Goal: Transaction & Acquisition: Purchase product/service

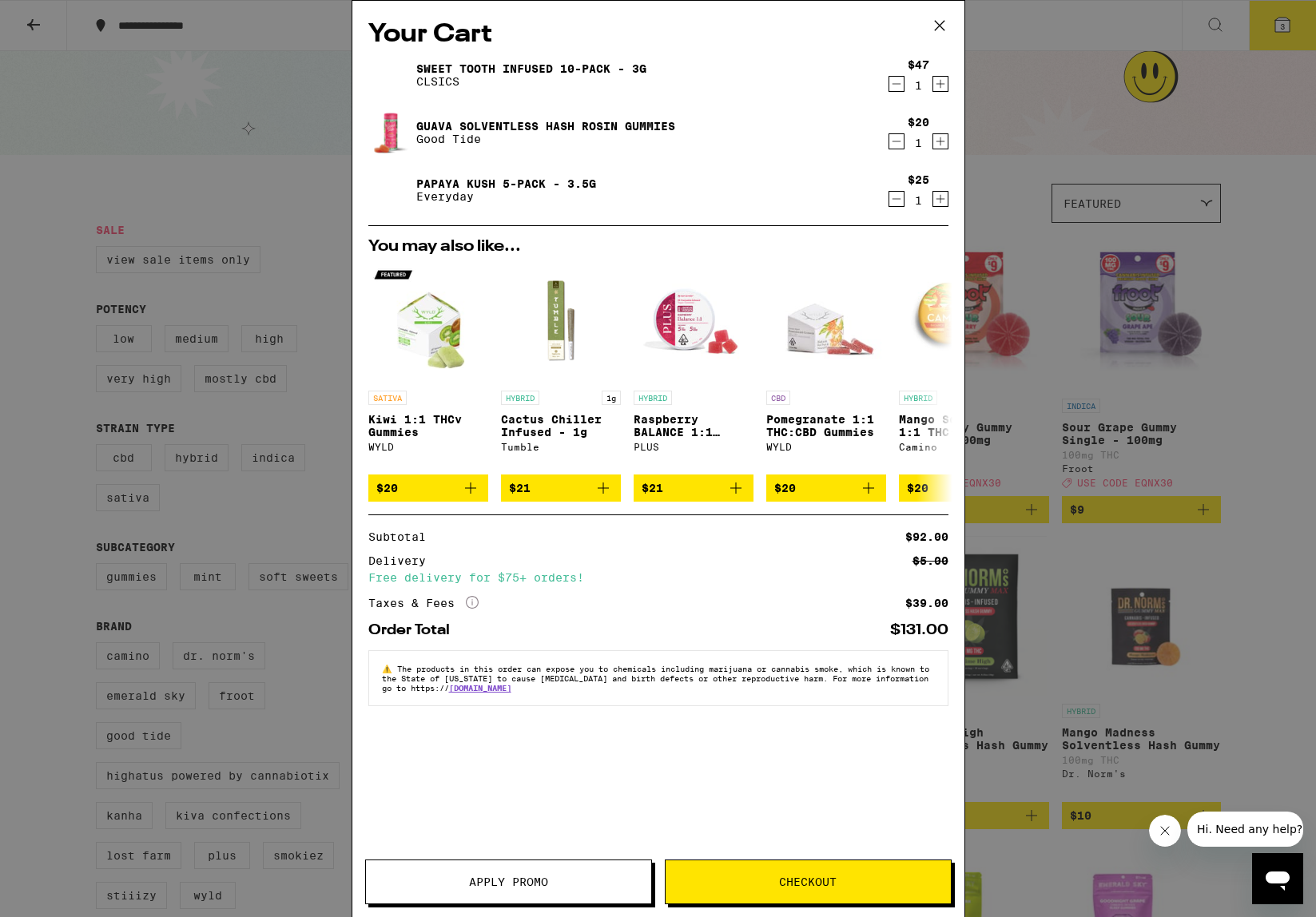
click at [470, 608] on icon "More Info" at bounding box center [471, 602] width 12 height 12
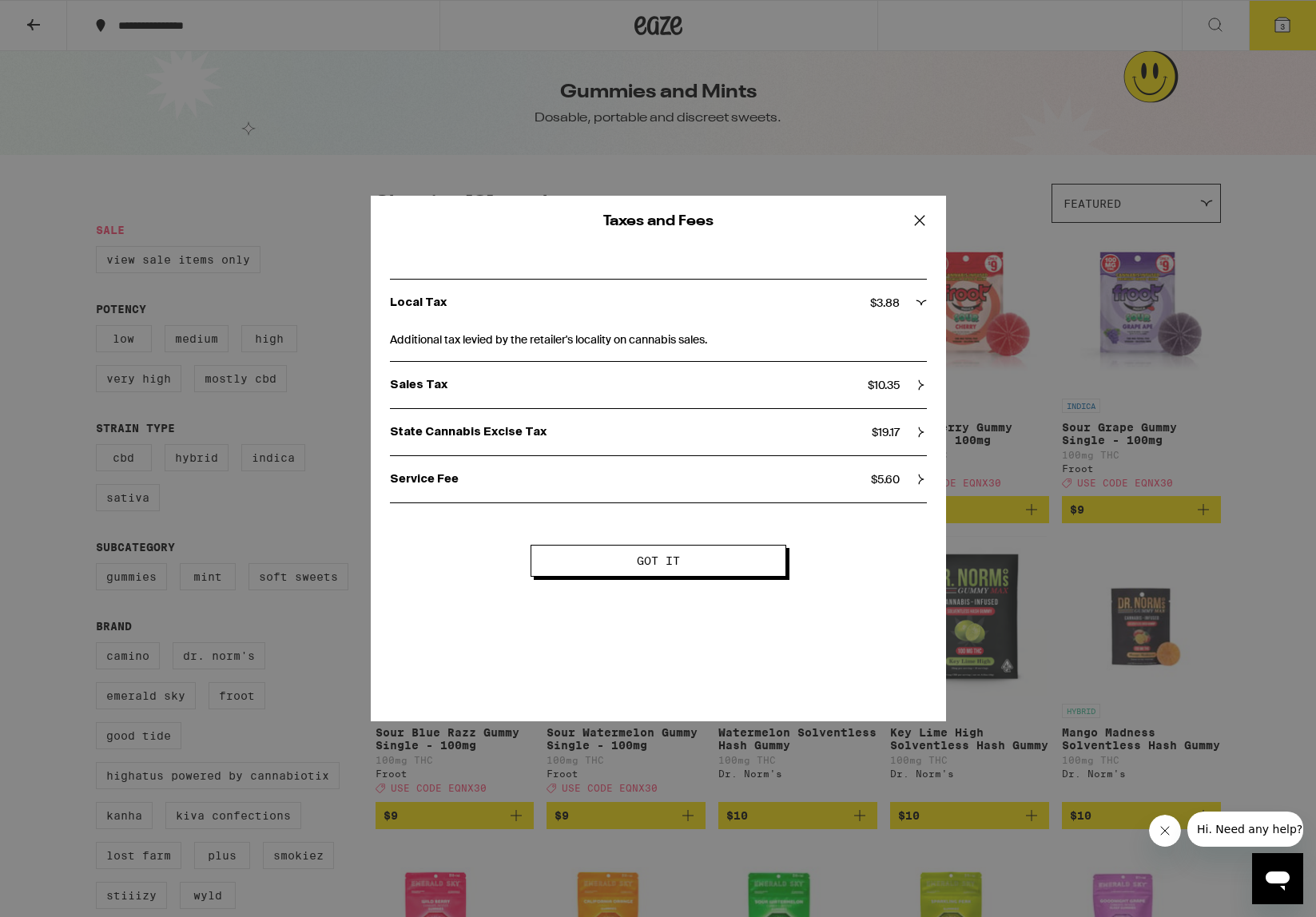
click at [615, 572] on button "Got it" at bounding box center [658, 561] width 256 height 32
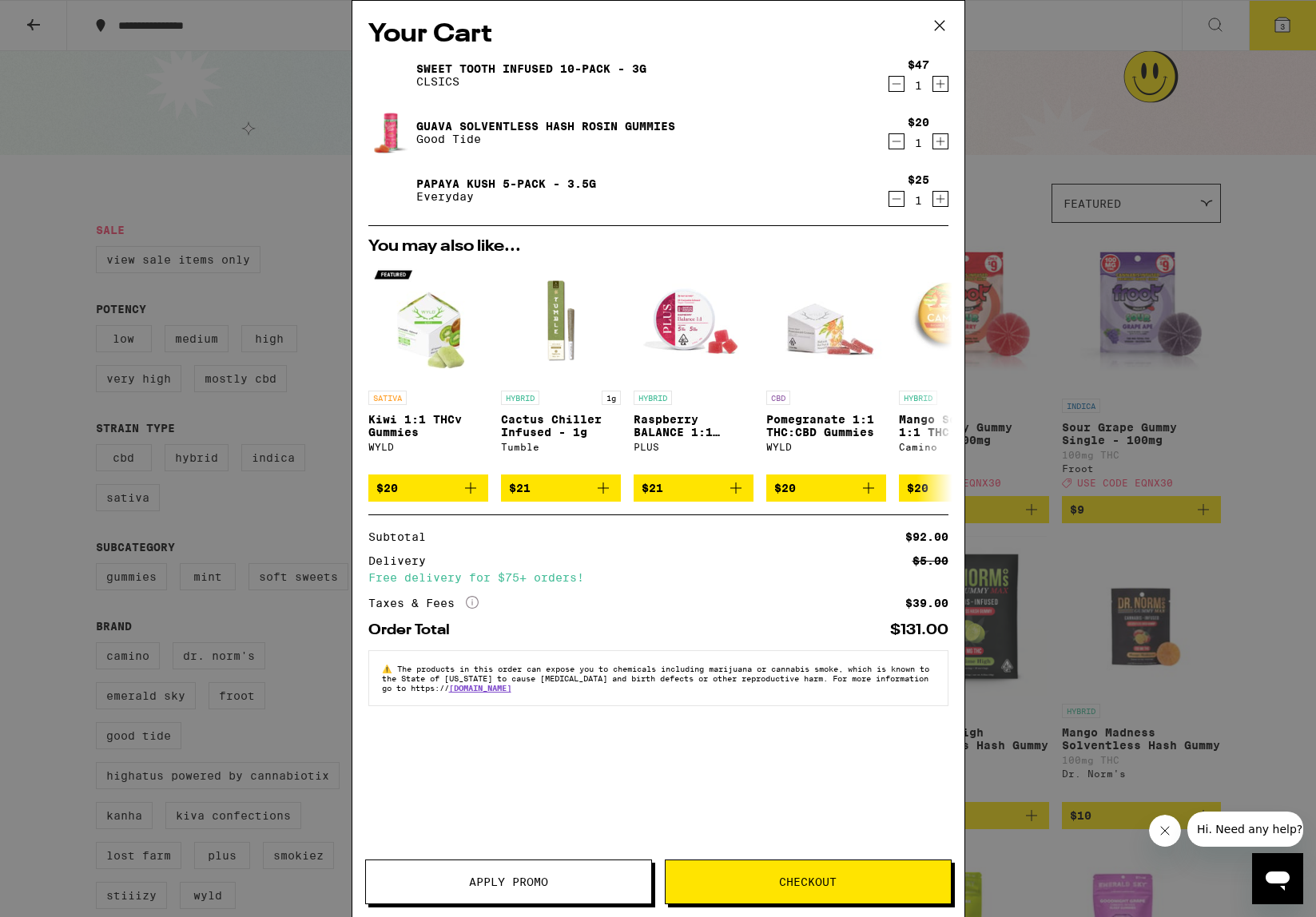
click at [529, 178] on link "Papaya Kush 5-Pack - 3.5g" at bounding box center [505, 184] width 179 height 12
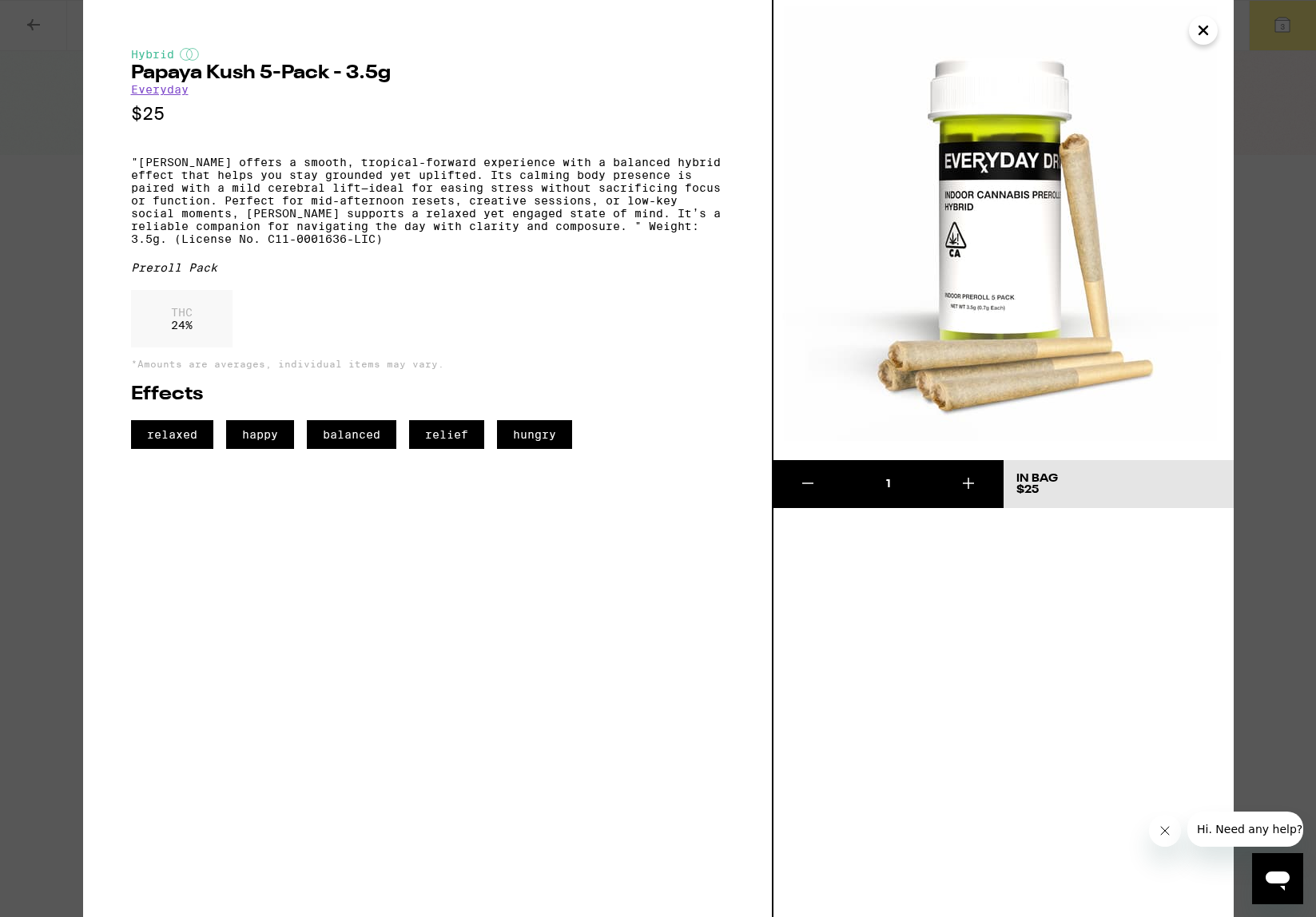
click at [1205, 36] on icon "Close" at bounding box center [1204, 30] width 19 height 24
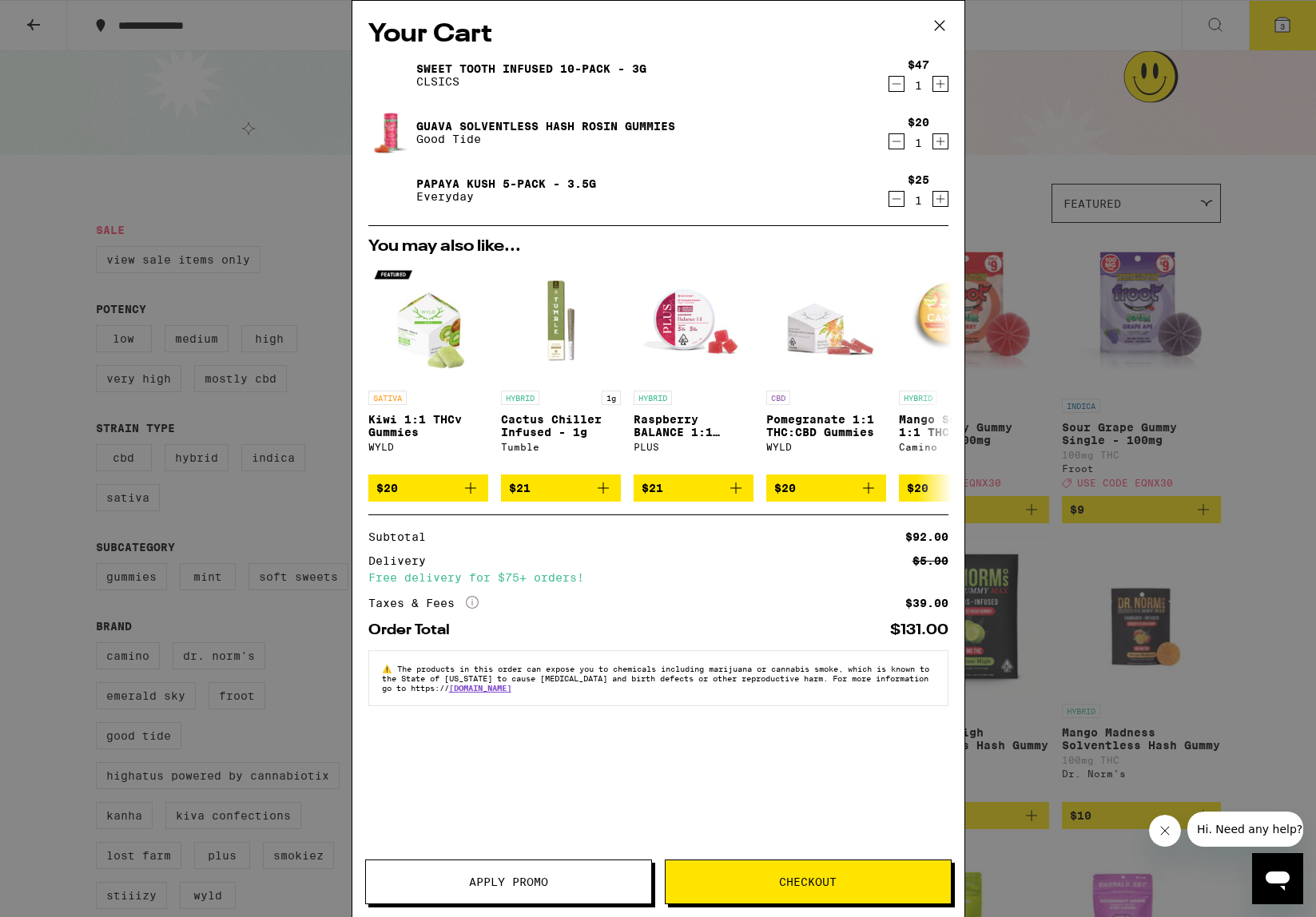
click at [804, 890] on button "Checkout" at bounding box center [808, 882] width 287 height 45
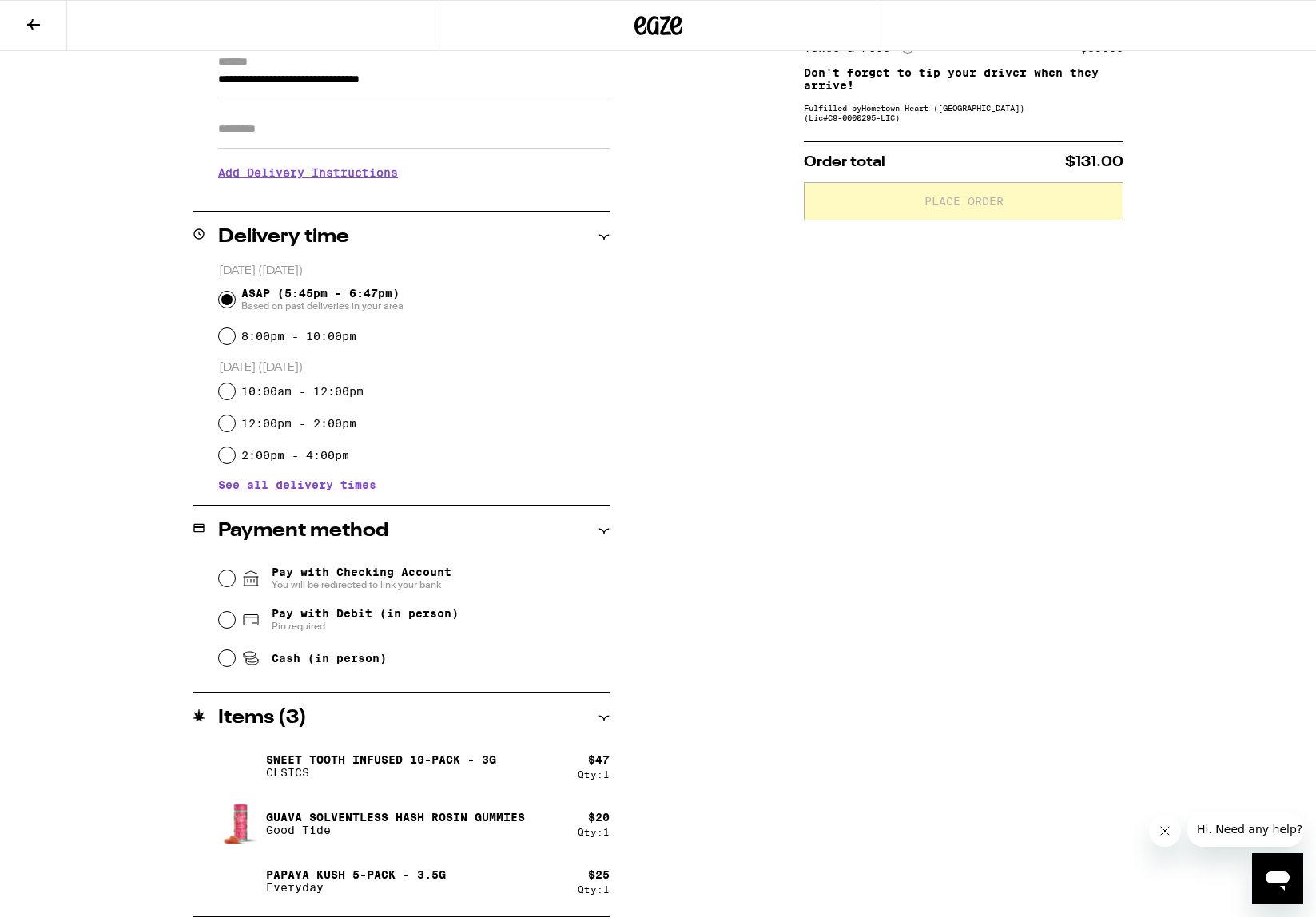
scroll to position [233, 0]
click at [225, 659] on input "Cash (in person)" at bounding box center [227, 658] width 16 height 16
radio input "true"
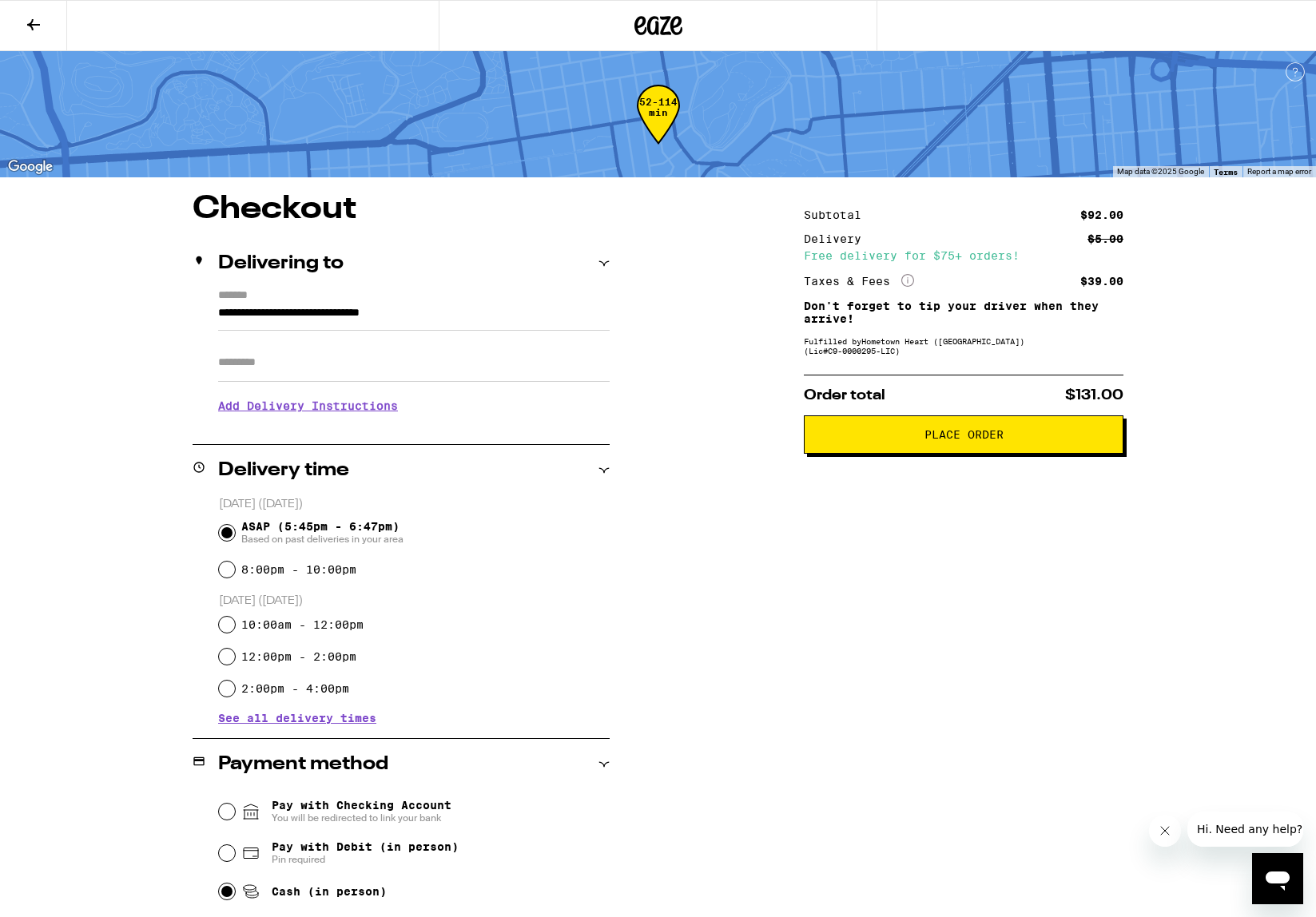
scroll to position [0, 0]
click at [966, 440] on span "Place Order" at bounding box center [964, 435] width 79 height 12
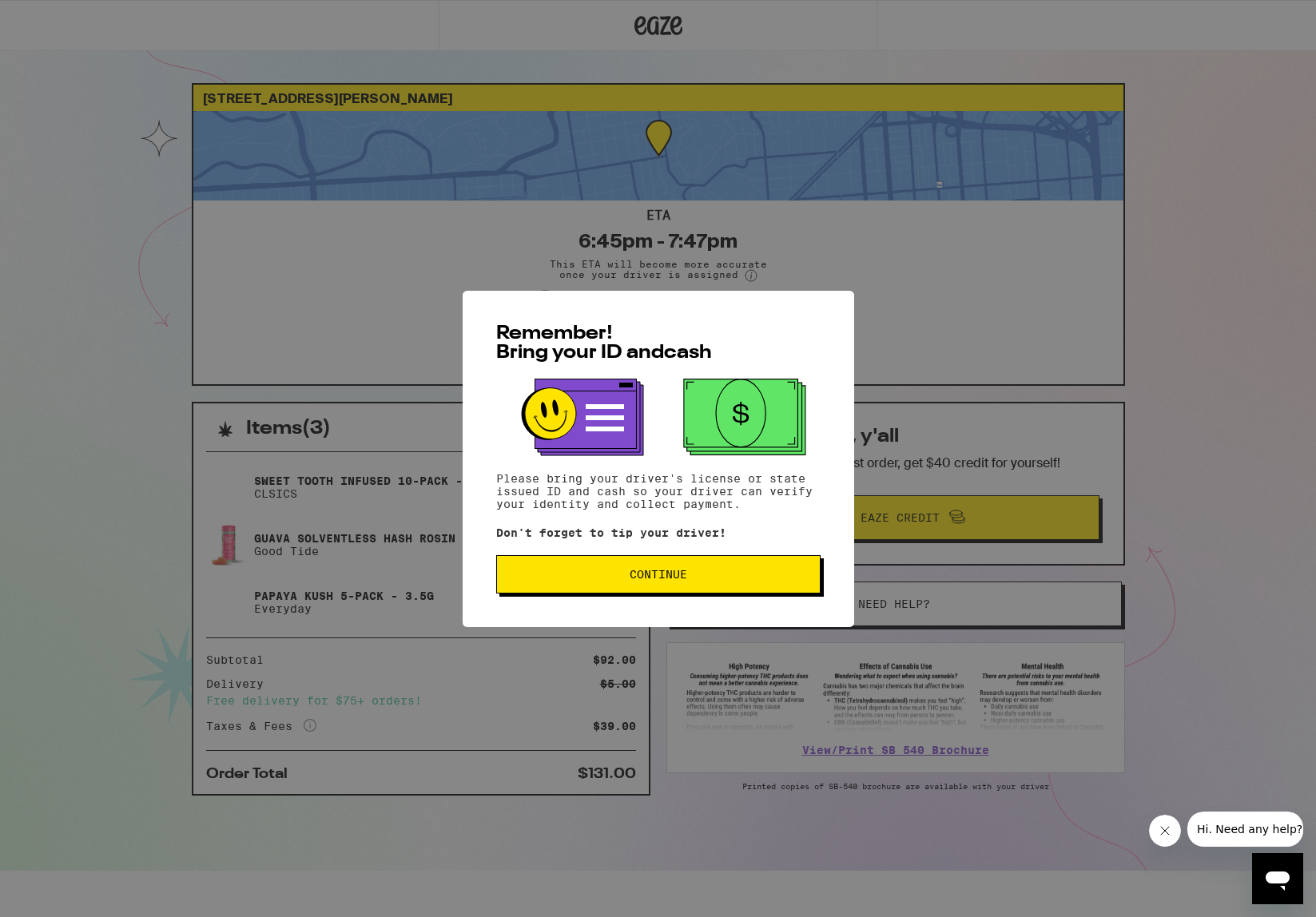
click at [722, 587] on button "Continue" at bounding box center [658, 575] width 324 height 38
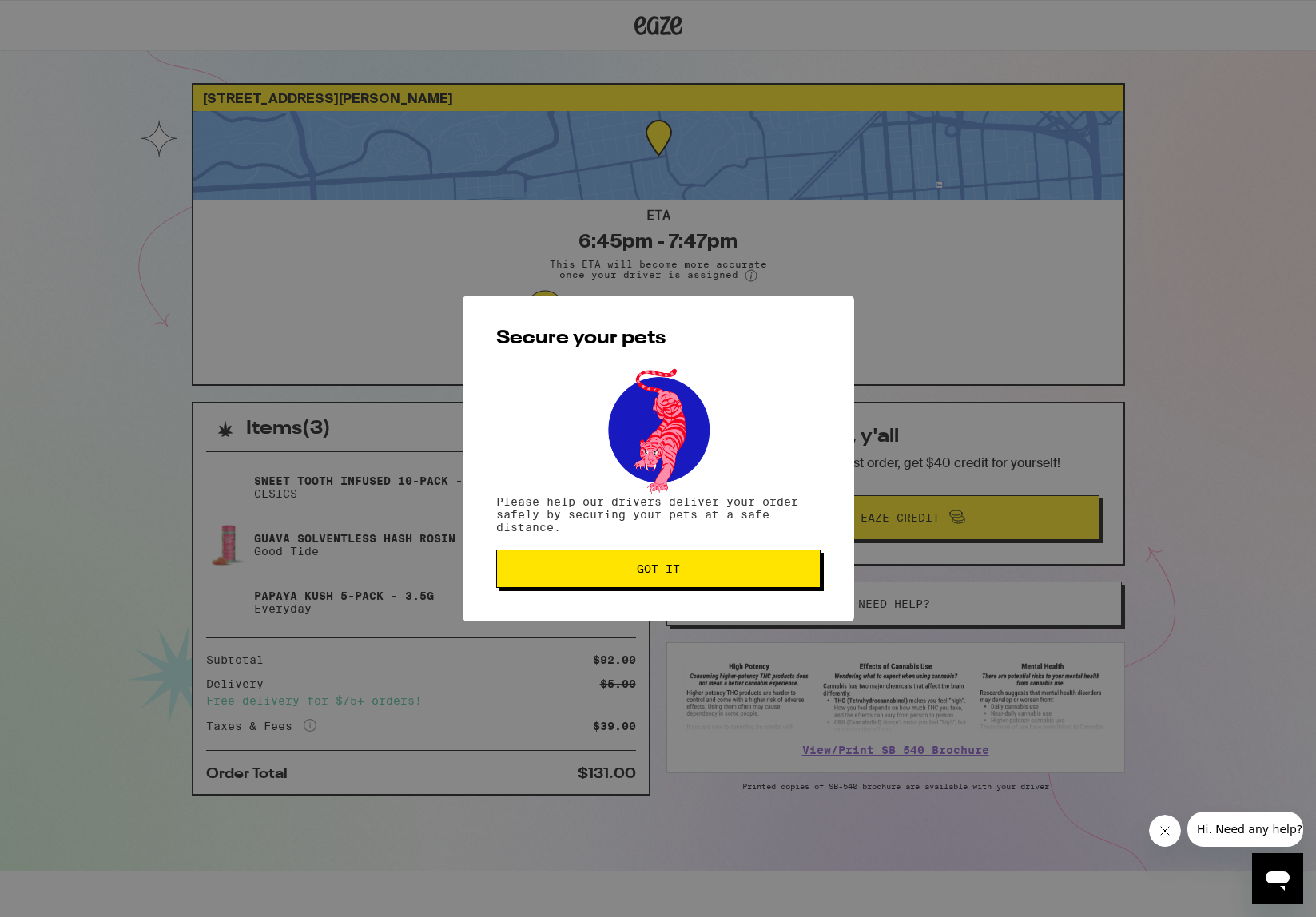
click at [722, 587] on button "Got it" at bounding box center [658, 569] width 324 height 38
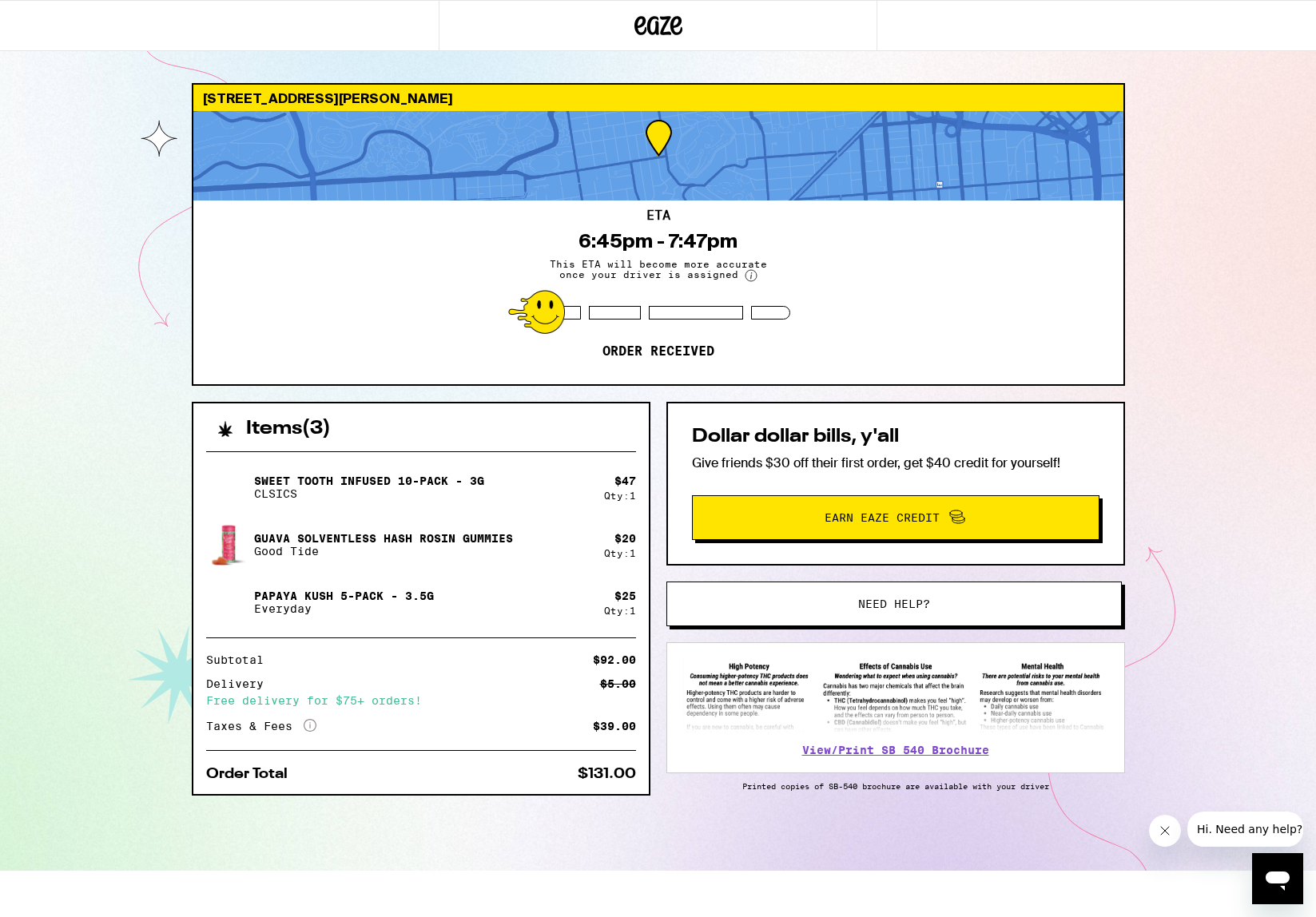
click at [722, 587] on button "Need help?" at bounding box center [894, 604] width 456 height 45
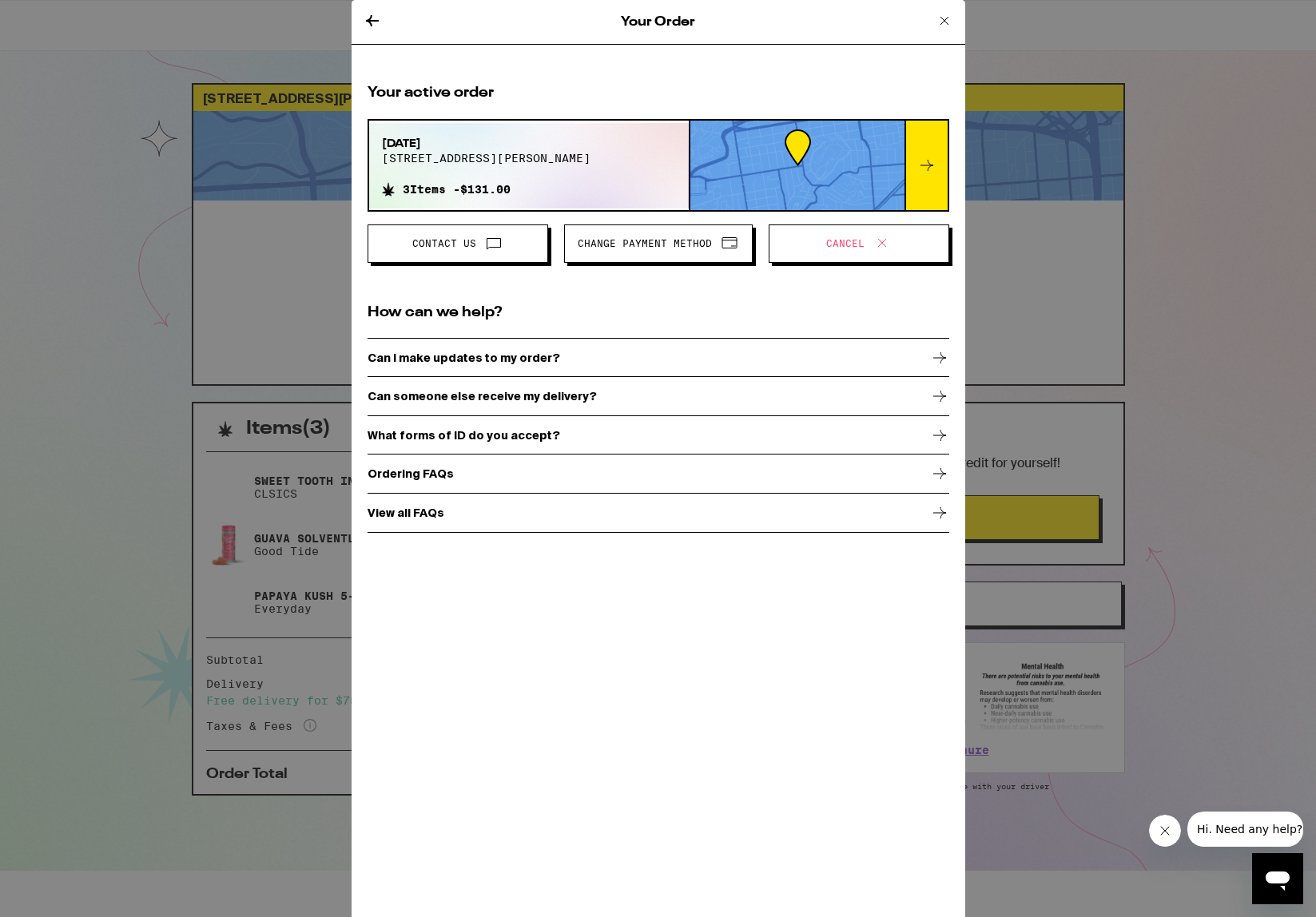
click at [945, 15] on icon at bounding box center [945, 21] width 19 height 19
